Goal: Task Accomplishment & Management: Use online tool/utility

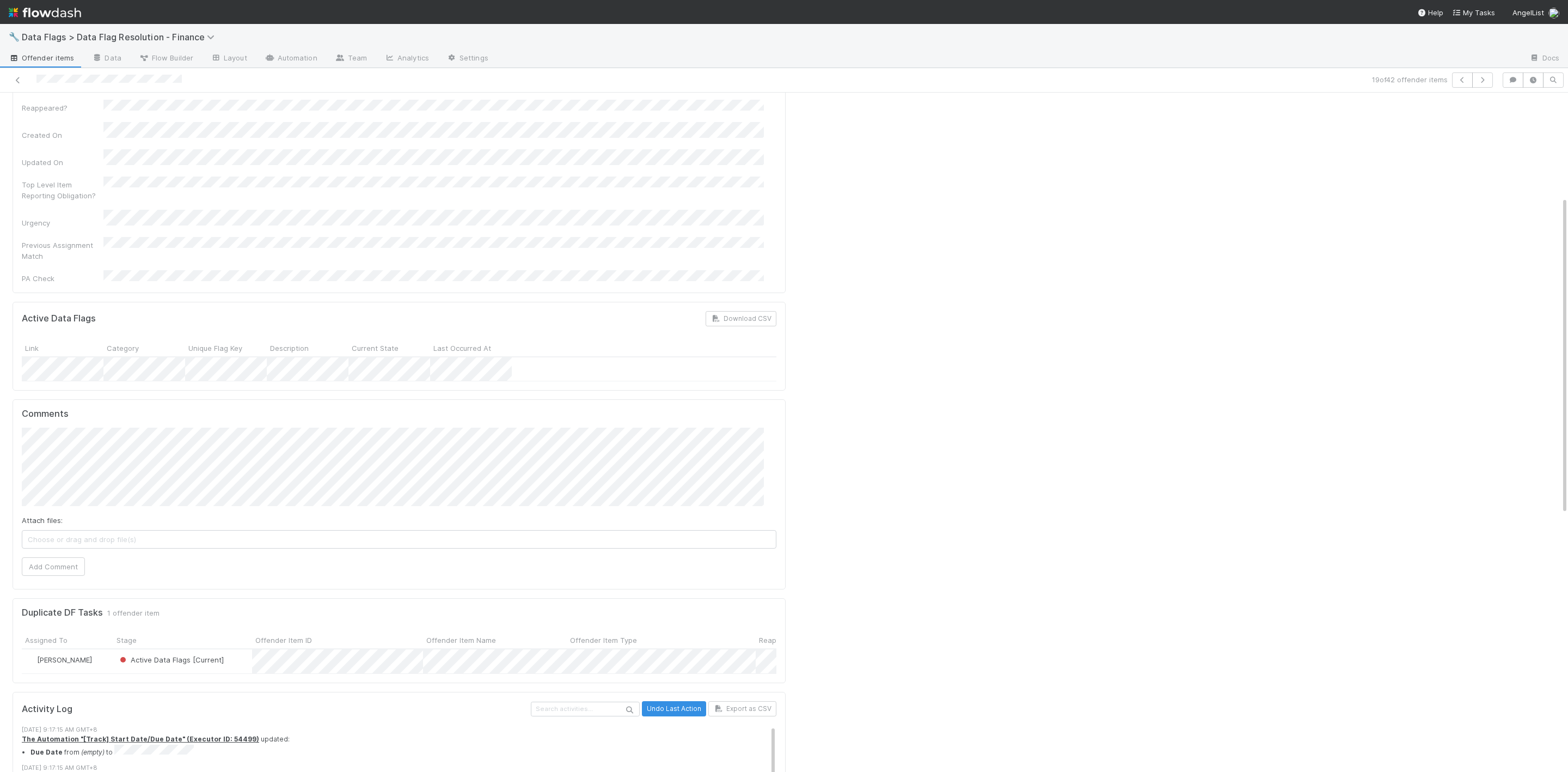
scroll to position [82, 0]
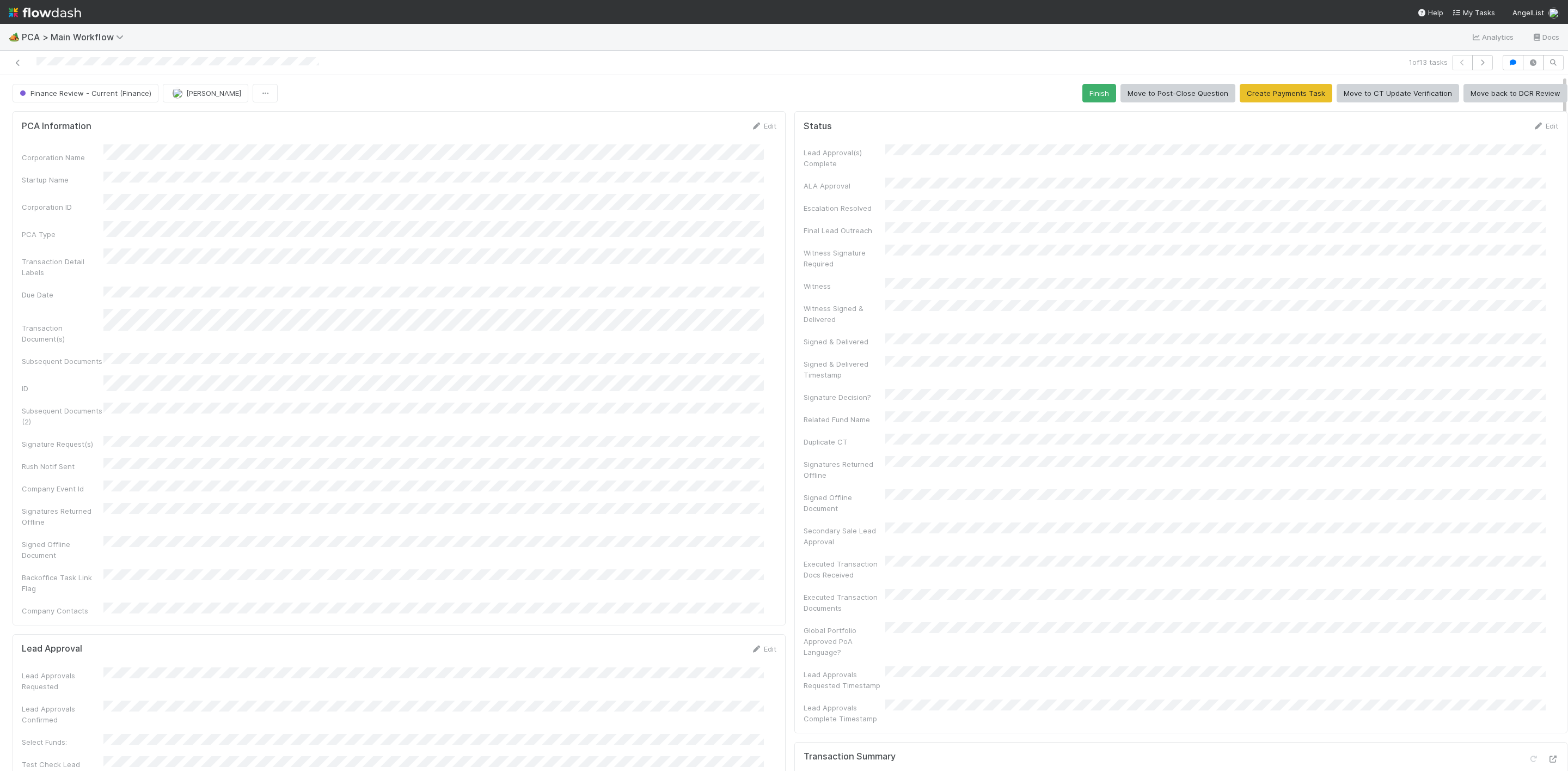
click at [11, 14] on img at bounding box center [45, 12] width 72 height 19
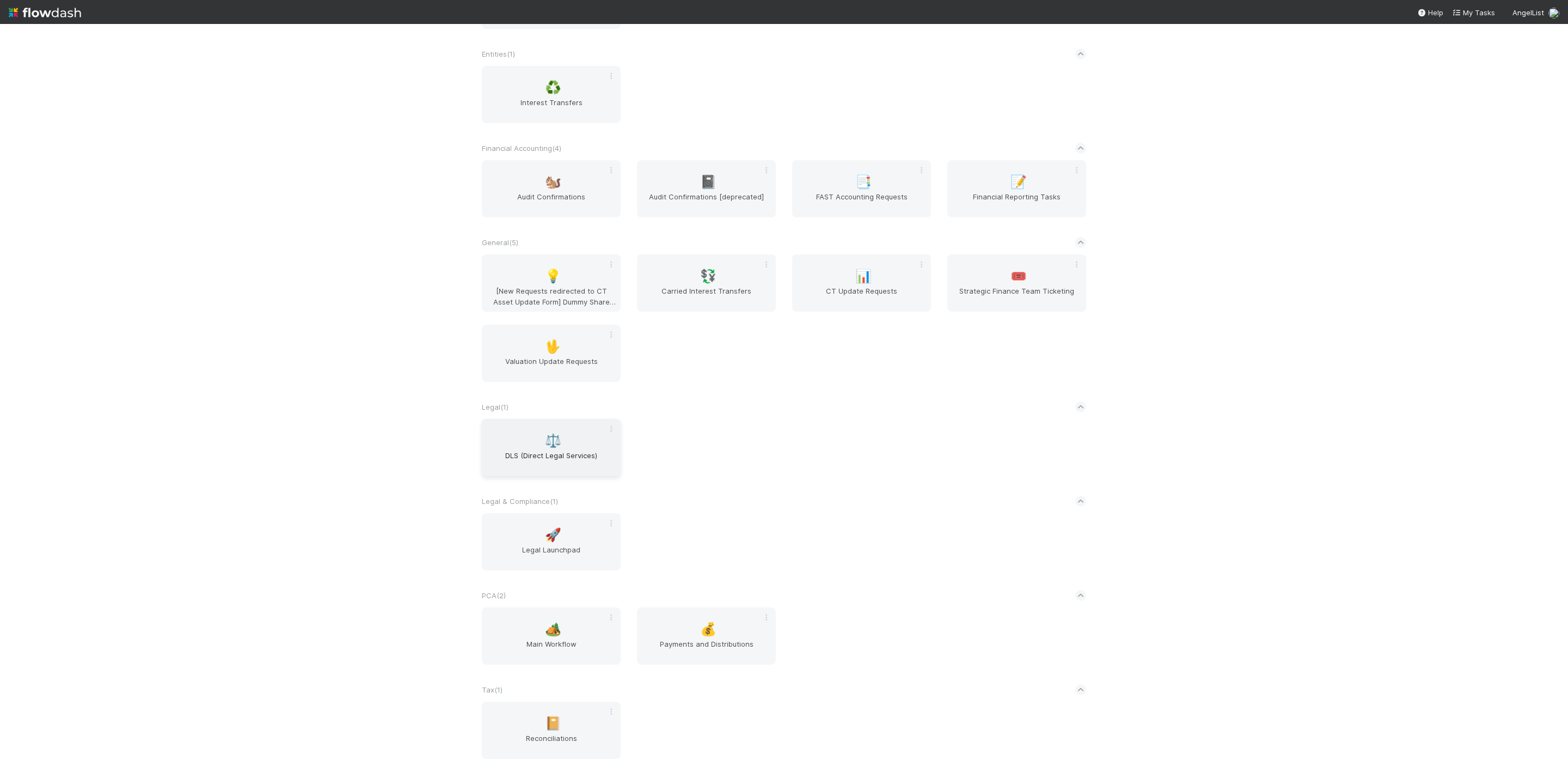
scroll to position [418, 0]
click at [554, 623] on span "🏕️" at bounding box center [554, 629] width 17 height 14
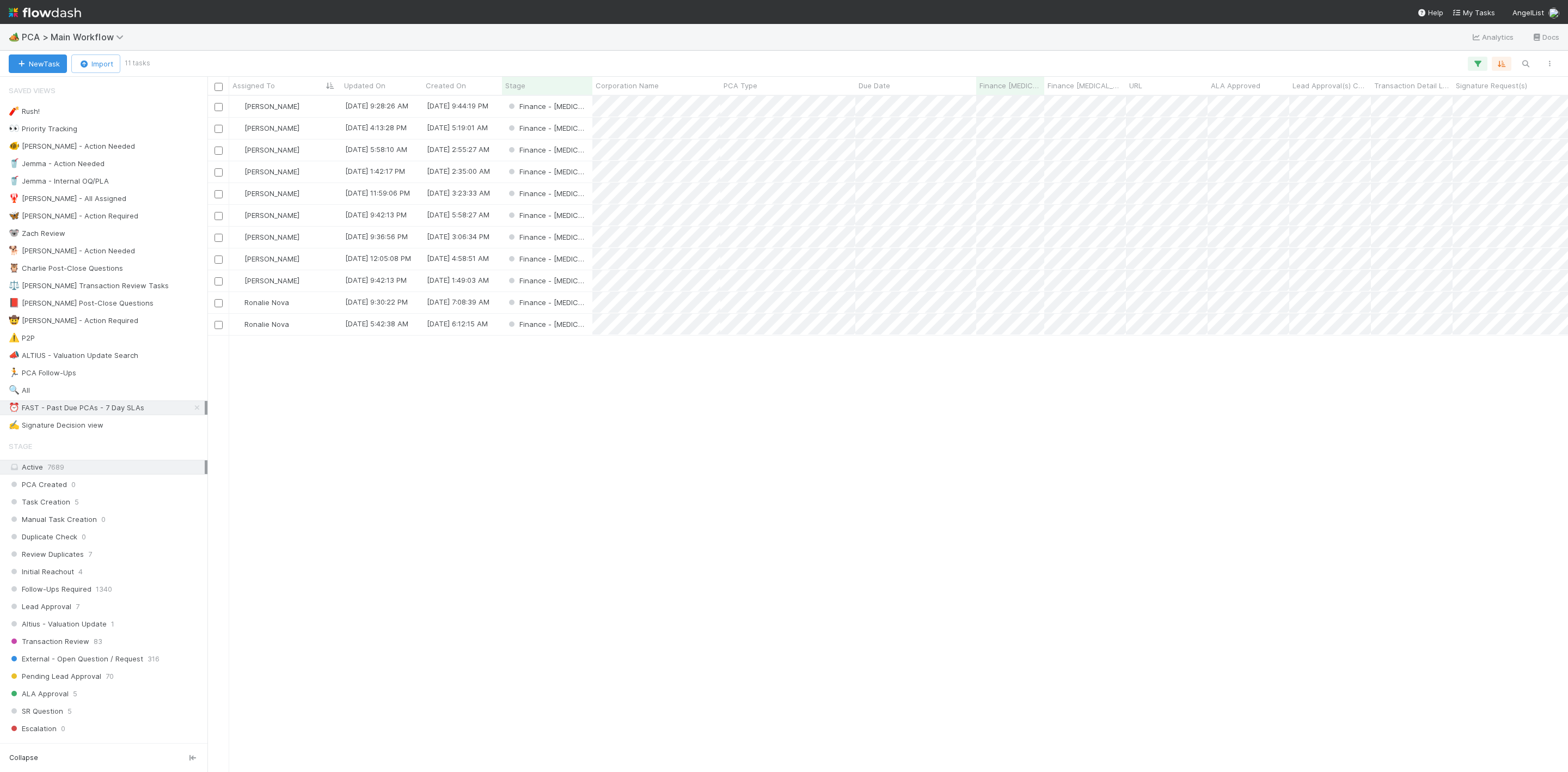
scroll to position [663, 1349]
